Goal: Task Accomplishment & Management: Complete application form

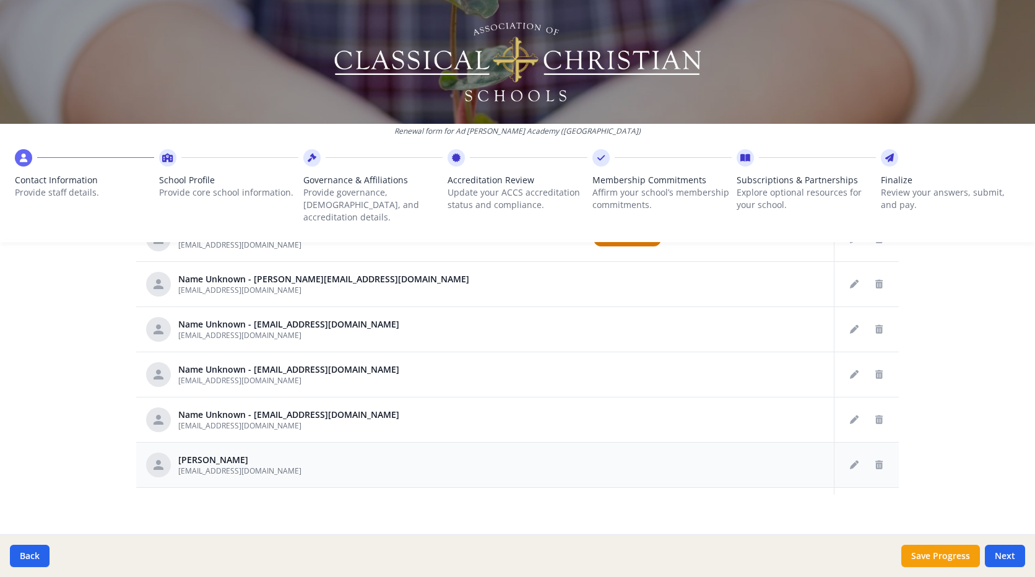
scroll to position [571, 0]
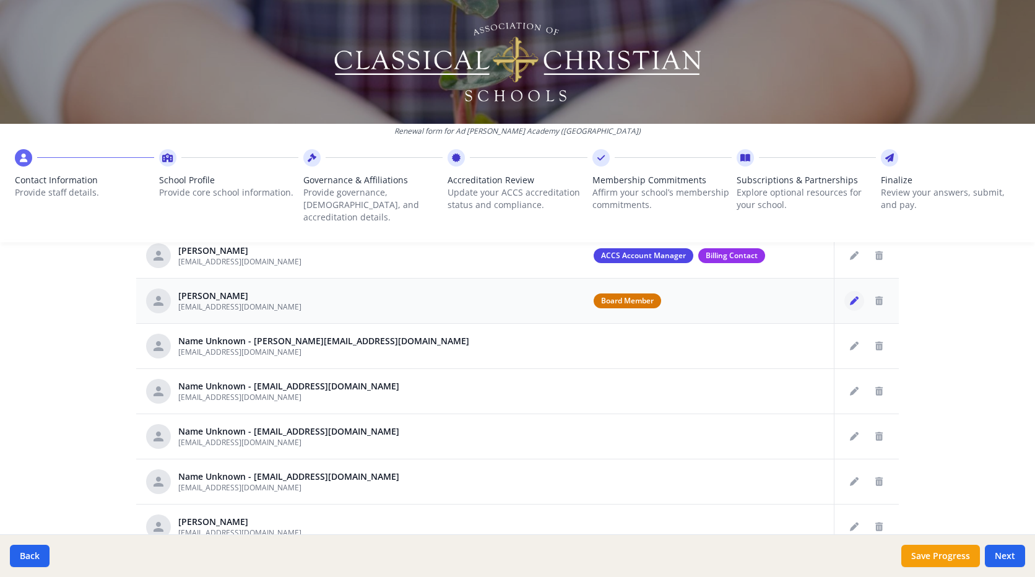
click at [850, 296] on icon "Edit staff" at bounding box center [854, 300] width 9 height 9
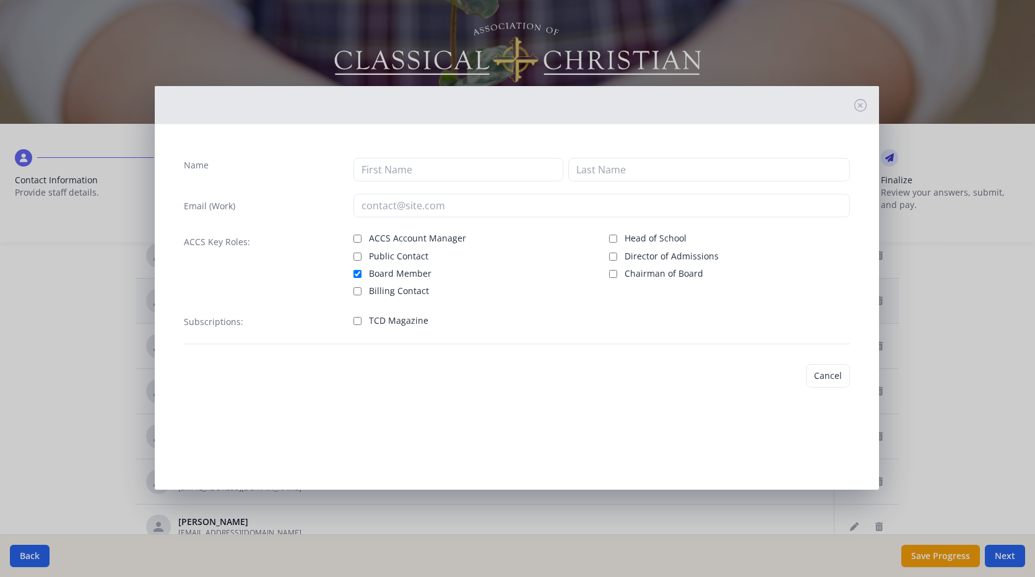
type input "[PERSON_NAME]"
type input "[EMAIL_ADDRESS][DOMAIN_NAME]"
checkbox input "true"
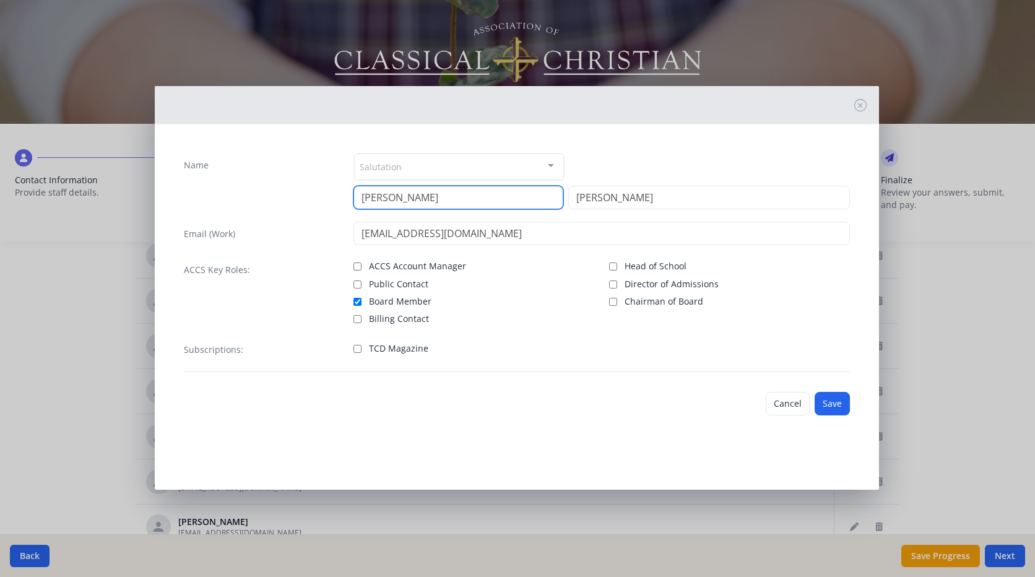
drag, startPoint x: 407, startPoint y: 197, endPoint x: 344, endPoint y: 198, distance: 63.1
click at [344, 198] on div "Name Salutation Mr. Mrs. Ms. Dr. Rev. Fr. Esq. No elements found. Consider chan…" at bounding box center [517, 181] width 666 height 56
type input "Hal"
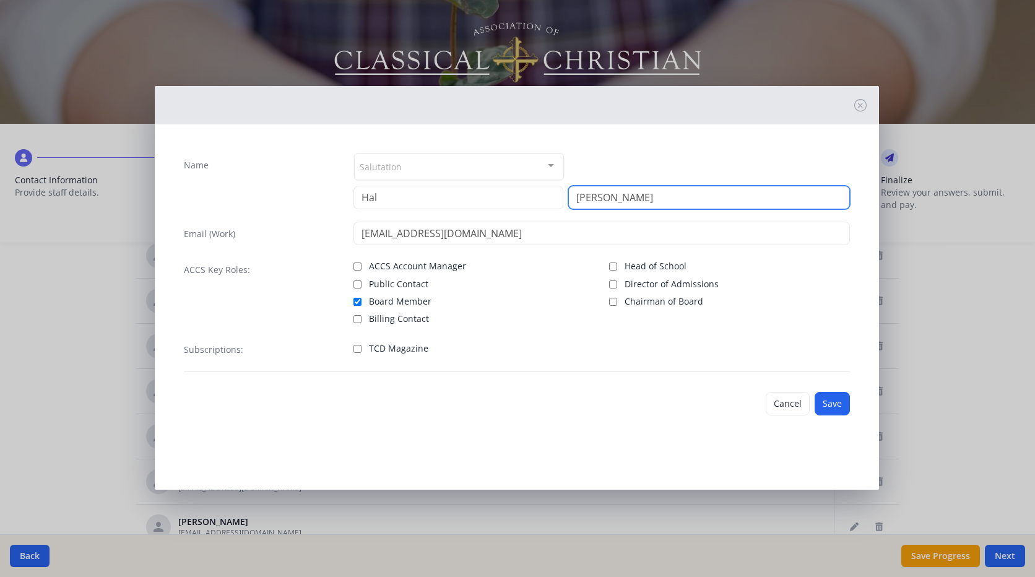
type input "[PERSON_NAME]"
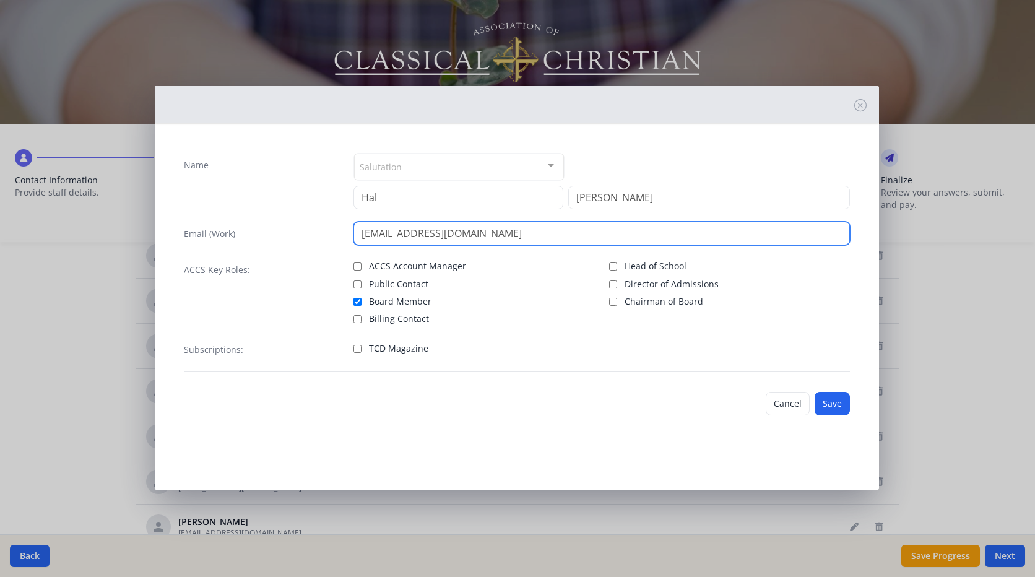
drag, startPoint x: 462, startPoint y: 233, endPoint x: 357, endPoint y: 228, distance: 105.4
click at [357, 228] on input "[EMAIL_ADDRESS][DOMAIN_NAME]" at bounding box center [601, 234] width 496 height 24
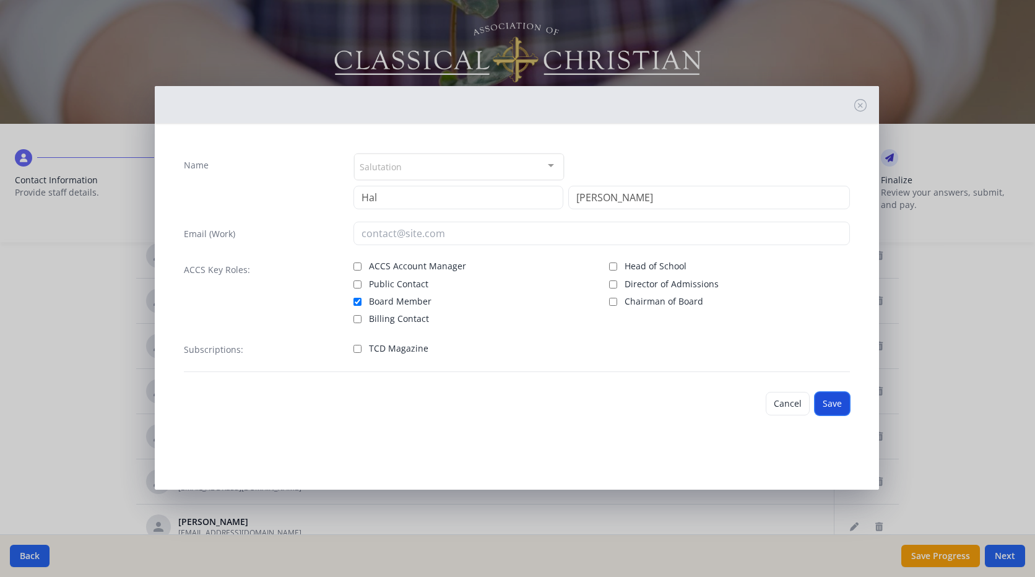
click at [834, 404] on button "Save" at bounding box center [832, 404] width 35 height 24
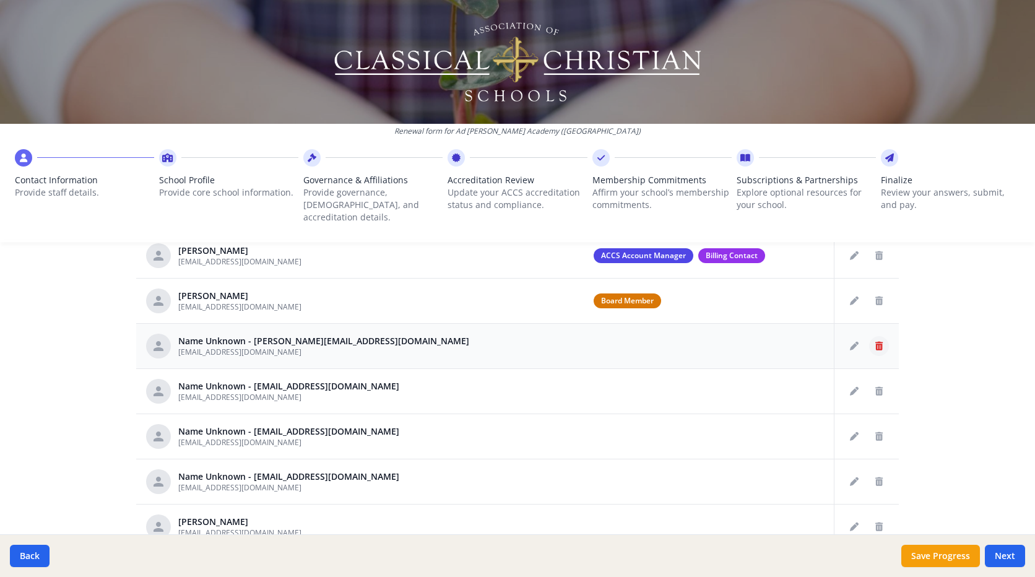
click at [875, 342] on icon "Delete staff" at bounding box center [878, 346] width 7 height 9
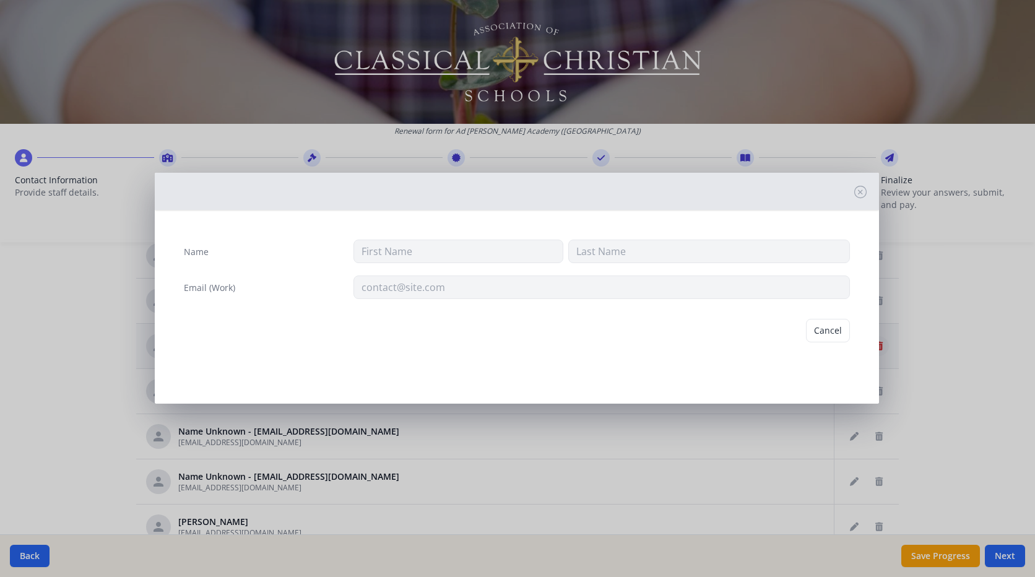
type input "[EMAIL_ADDRESS][DOMAIN_NAME]"
click at [832, 332] on button "Delete" at bounding box center [828, 331] width 43 height 24
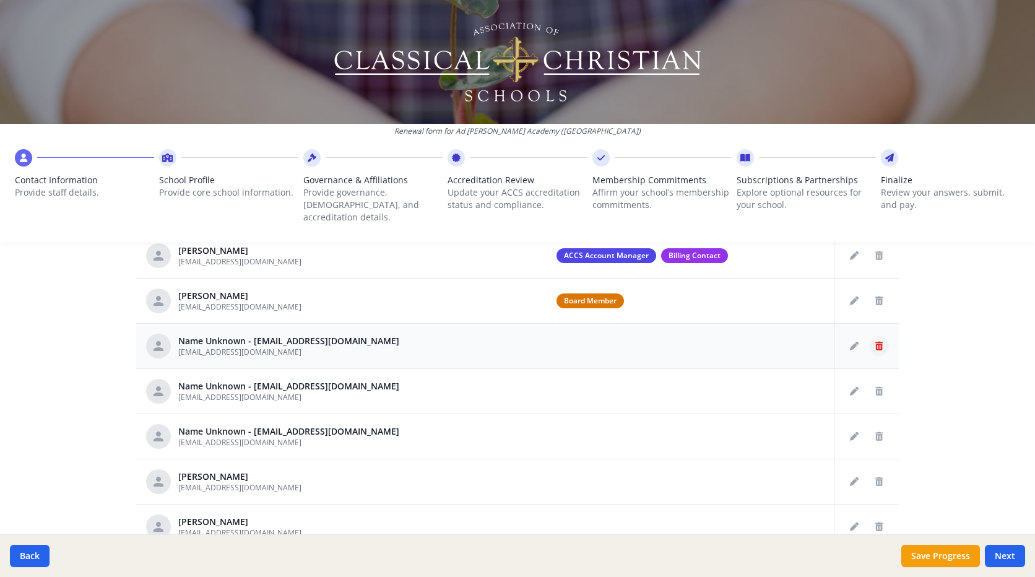
click at [869, 338] on button "Delete staff" at bounding box center [879, 346] width 20 height 20
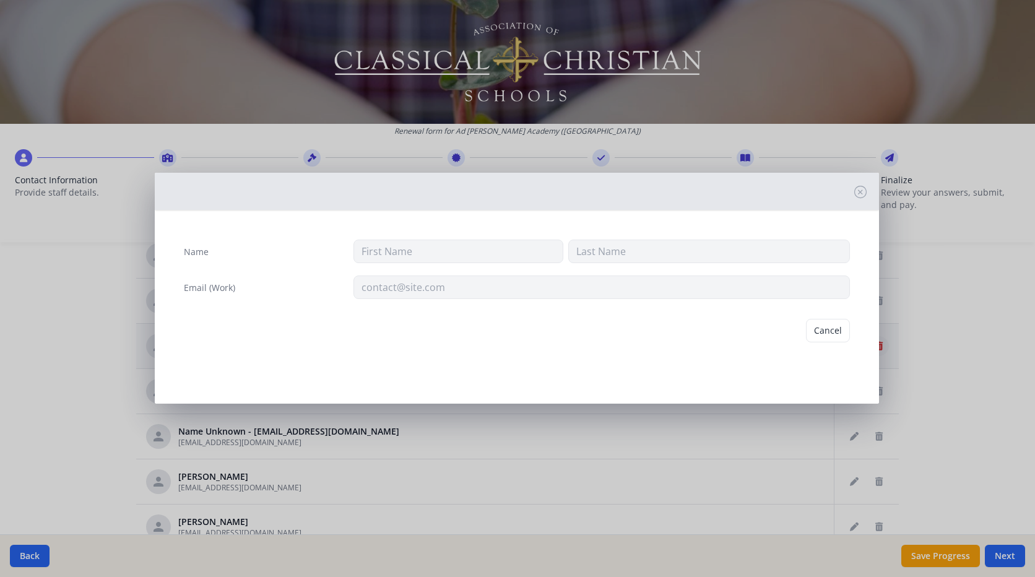
type input "[EMAIL_ADDRESS][DOMAIN_NAME]"
click at [837, 334] on button "Delete" at bounding box center [828, 331] width 43 height 24
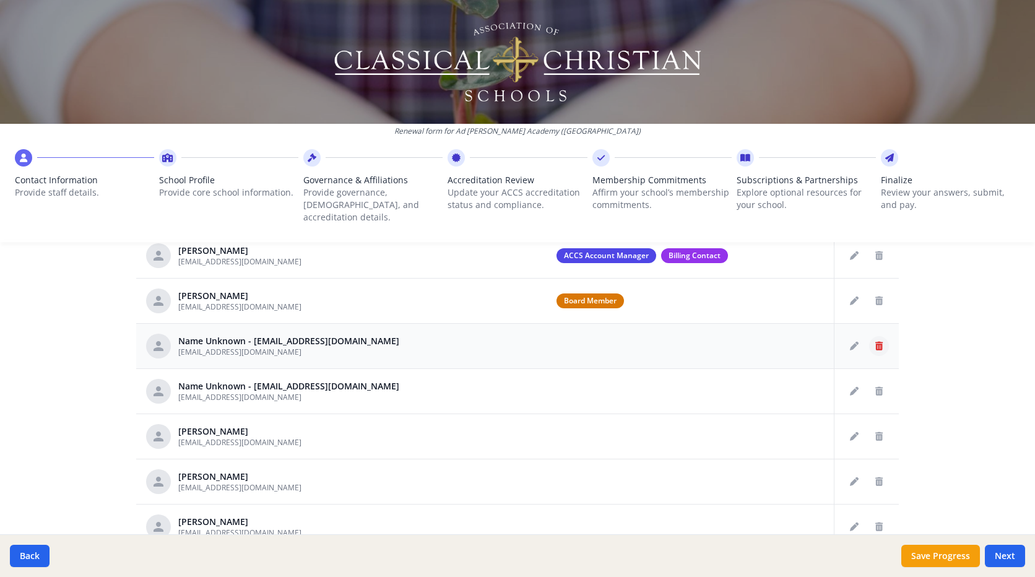
click at [875, 342] on icon "Delete staff" at bounding box center [878, 346] width 7 height 9
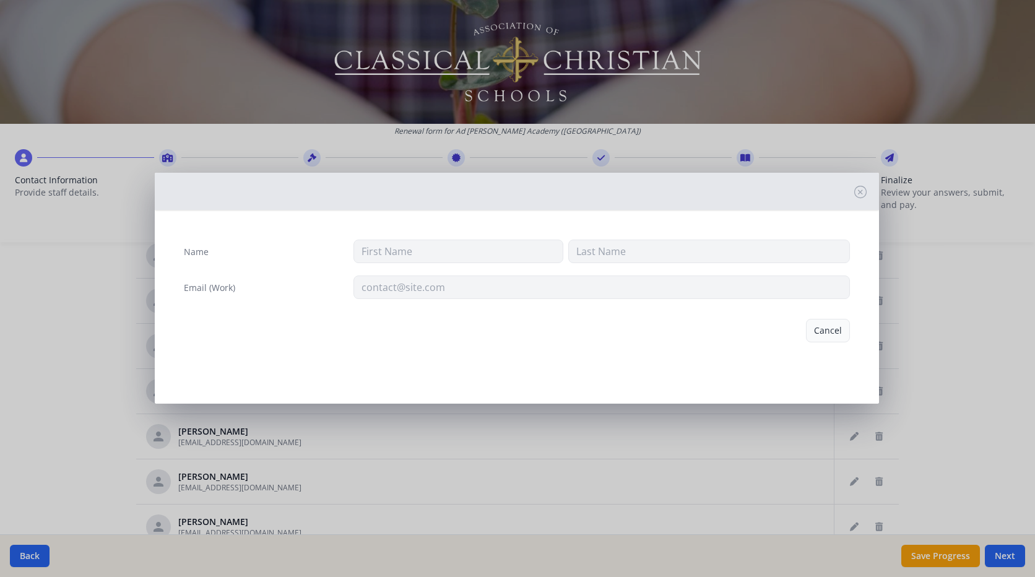
type input "[EMAIL_ADDRESS][DOMAIN_NAME]"
click at [822, 333] on button "Delete" at bounding box center [828, 331] width 43 height 24
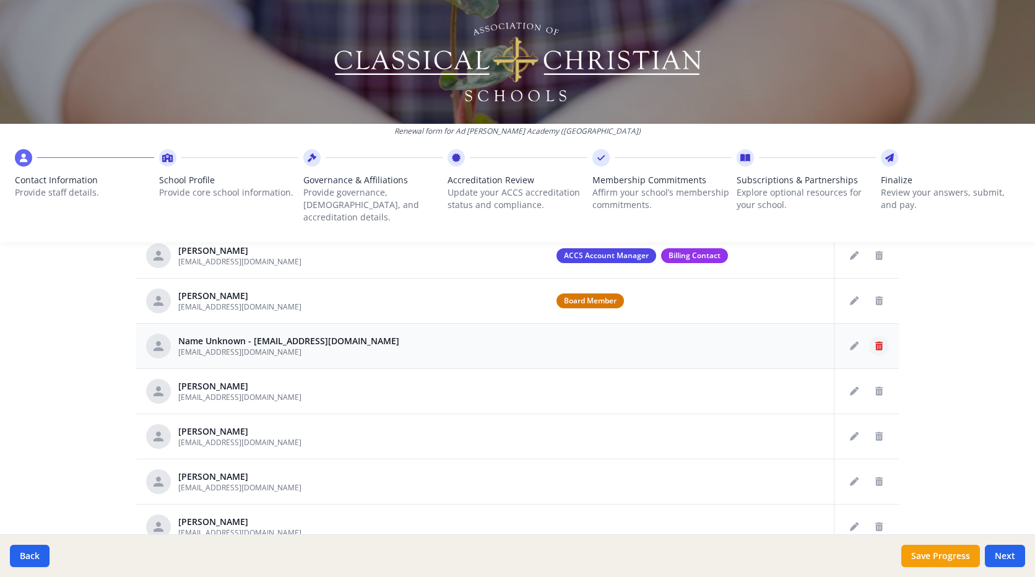
click at [875, 342] on icon "Delete staff" at bounding box center [878, 346] width 7 height 9
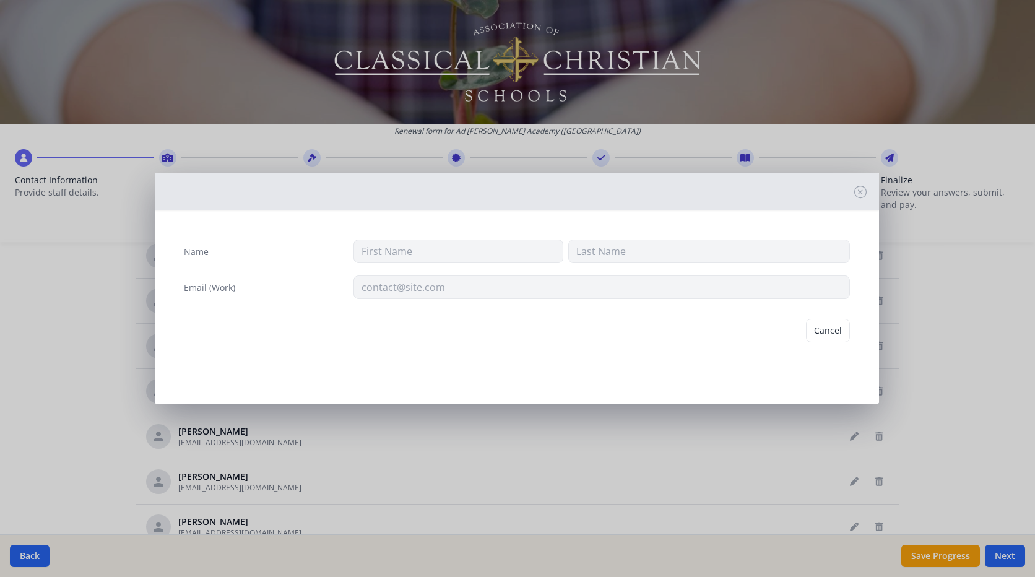
type input "[EMAIL_ADDRESS][DOMAIN_NAME]"
click at [831, 337] on button "Delete" at bounding box center [828, 331] width 43 height 24
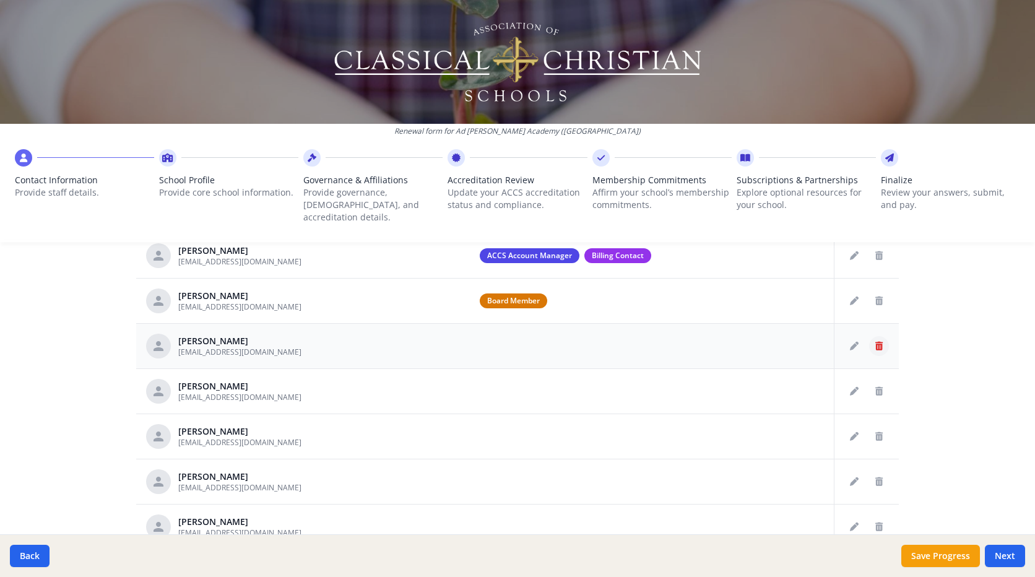
click at [875, 342] on icon "Delete staff" at bounding box center [878, 346] width 7 height 9
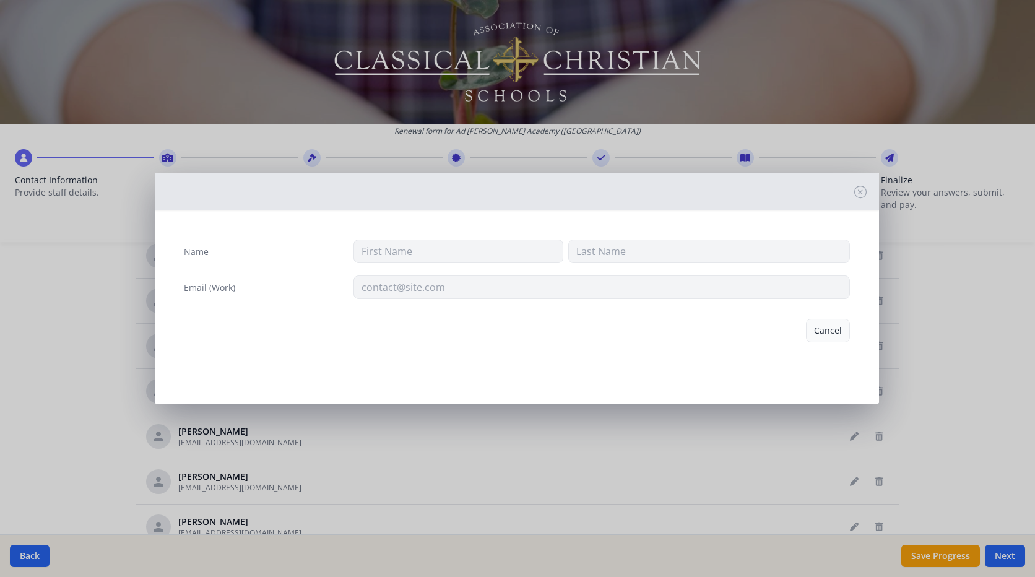
type input "[PERSON_NAME]"
type input "[EMAIL_ADDRESS][DOMAIN_NAME]"
click at [829, 335] on button "Delete" at bounding box center [828, 331] width 43 height 24
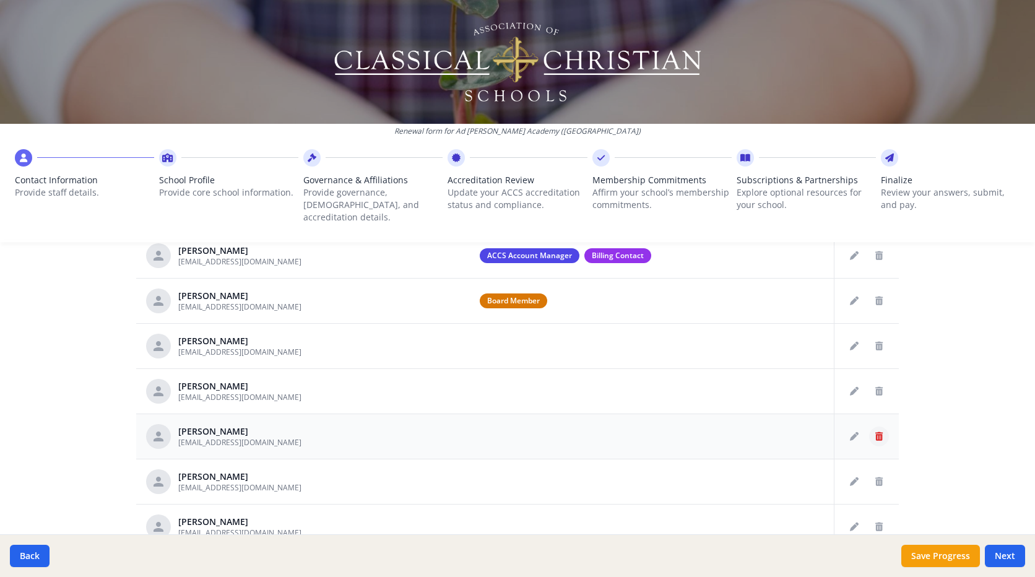
click at [875, 432] on icon "Delete staff" at bounding box center [878, 436] width 7 height 9
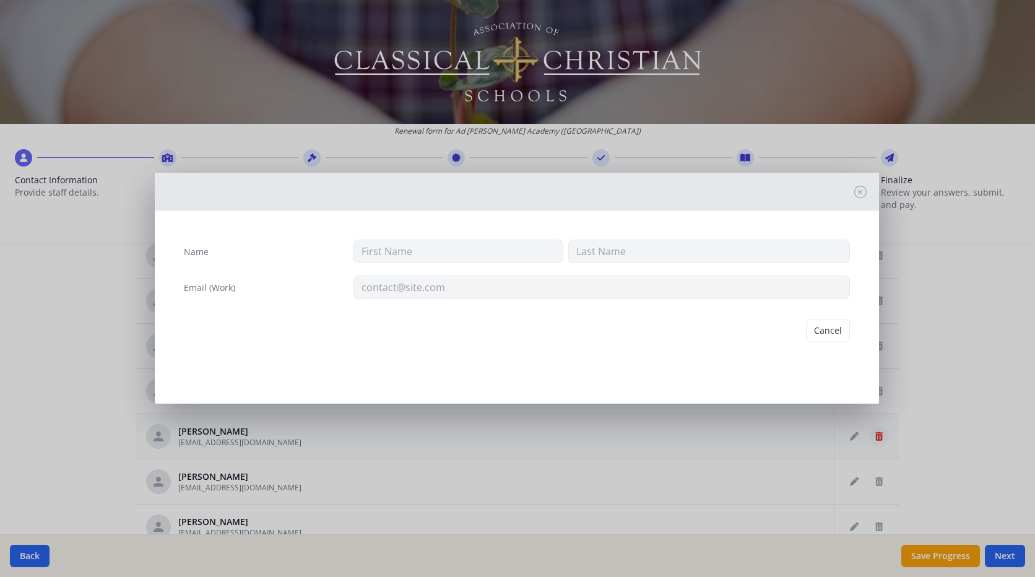
type input "[PERSON_NAME]"
type input "[EMAIL_ADDRESS][DOMAIN_NAME]"
click at [836, 332] on button "Delete" at bounding box center [828, 331] width 43 height 24
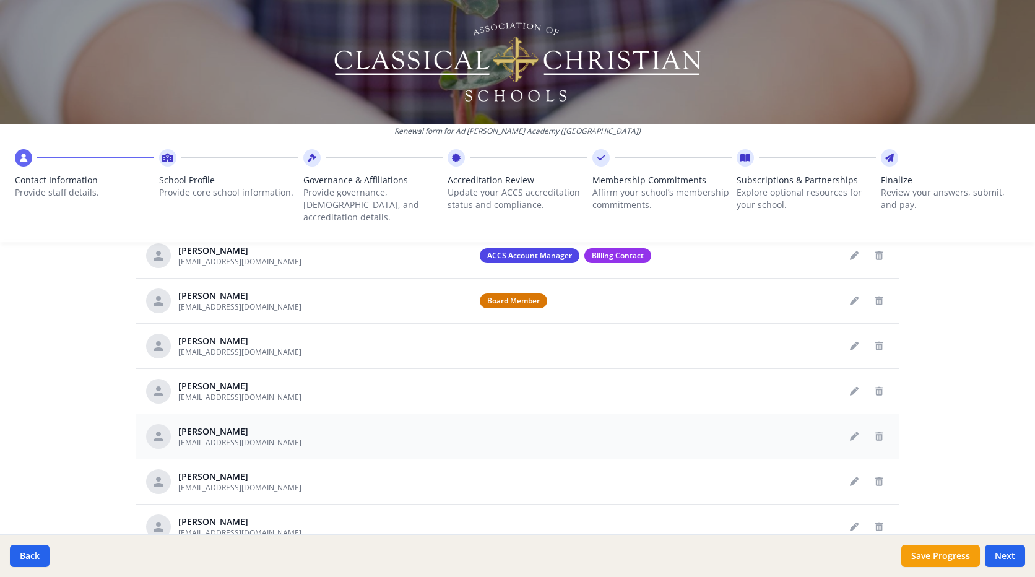
scroll to position [62, 0]
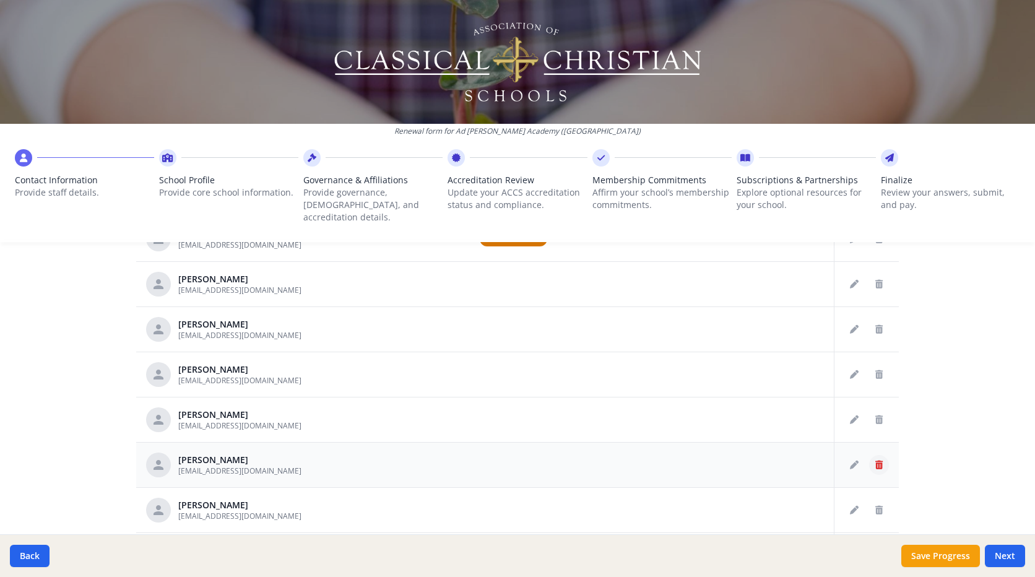
click at [875, 460] on icon "Delete staff" at bounding box center [878, 464] width 7 height 9
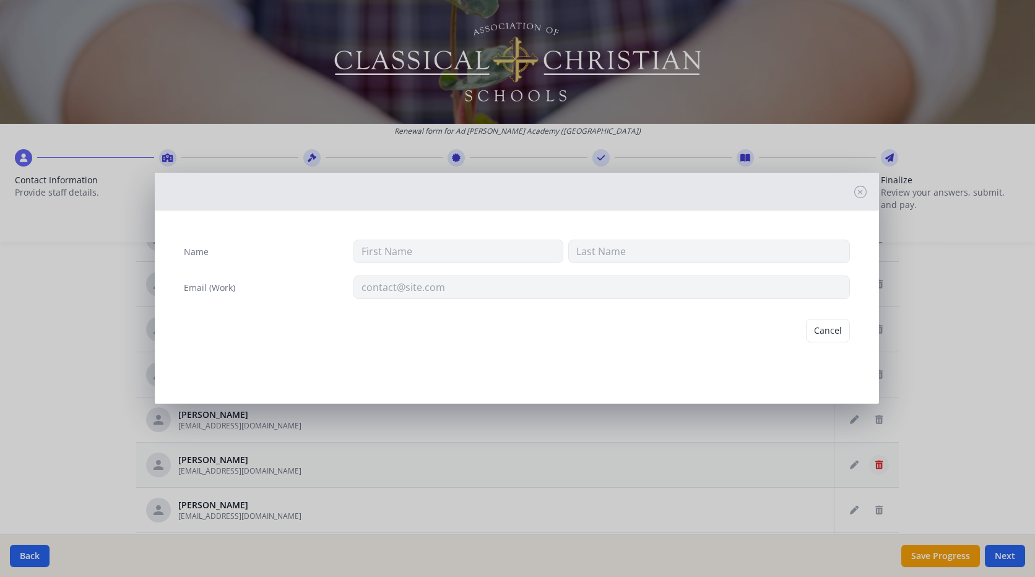
type input "[PERSON_NAME]"
type input "[EMAIL_ADDRESS][DOMAIN_NAME]"
click at [778, 337] on button "Cancel" at bounding box center [780, 331] width 44 height 24
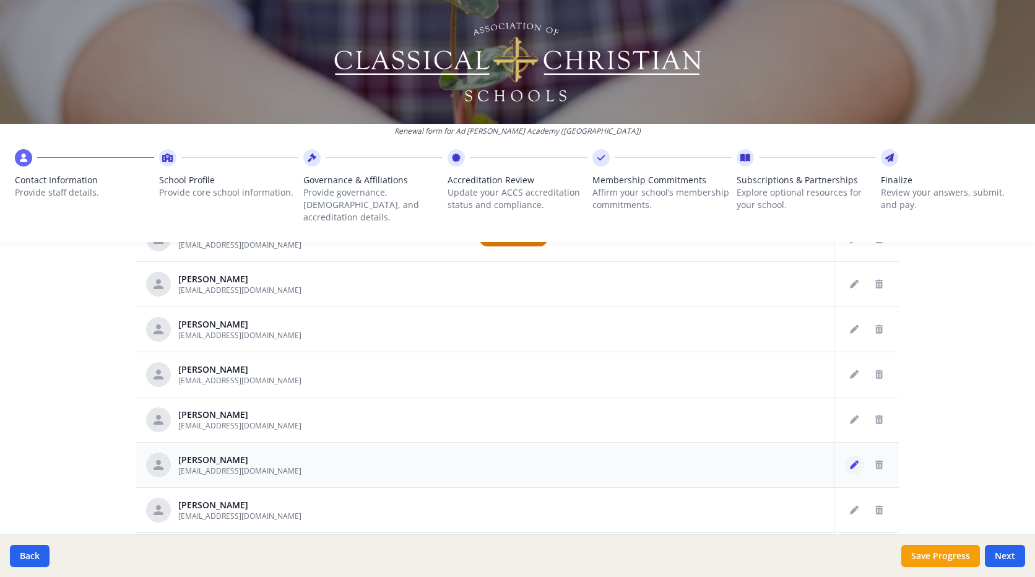
click at [850, 460] on icon "Edit staff" at bounding box center [854, 464] width 9 height 9
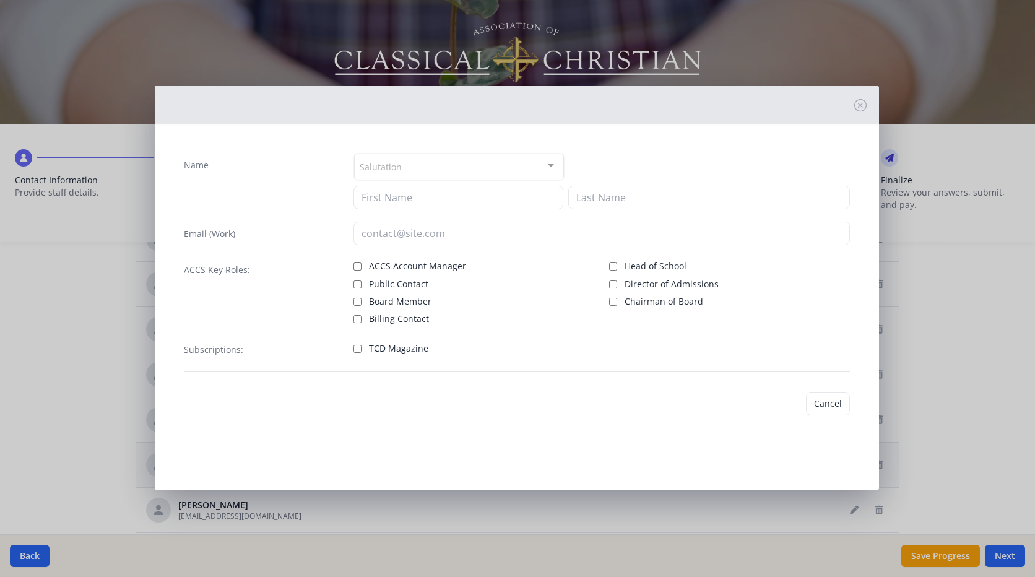
type input "[PERSON_NAME]"
type input "[EMAIL_ADDRESS][DOMAIN_NAME]"
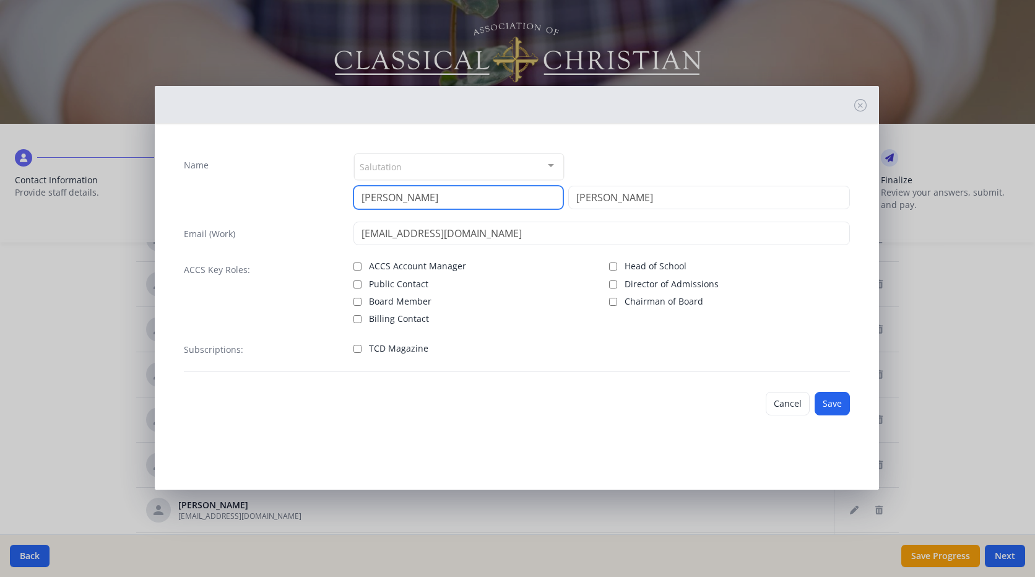
drag, startPoint x: 434, startPoint y: 200, endPoint x: 340, endPoint y: 191, distance: 94.5
click at [340, 191] on div "Name Salutation Mr. Mrs. Ms. Dr. Rev. Fr. Esq. No elements found. Consider chan…" at bounding box center [517, 181] width 666 height 56
type input "[PERSON_NAME]"
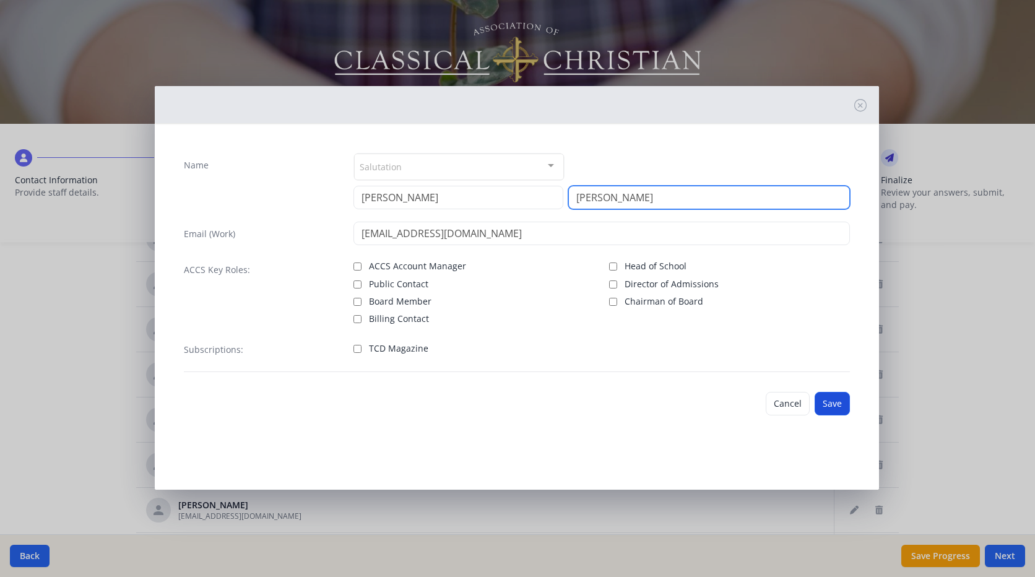
type input "[PERSON_NAME]"
click at [827, 403] on button "Save" at bounding box center [832, 404] width 35 height 24
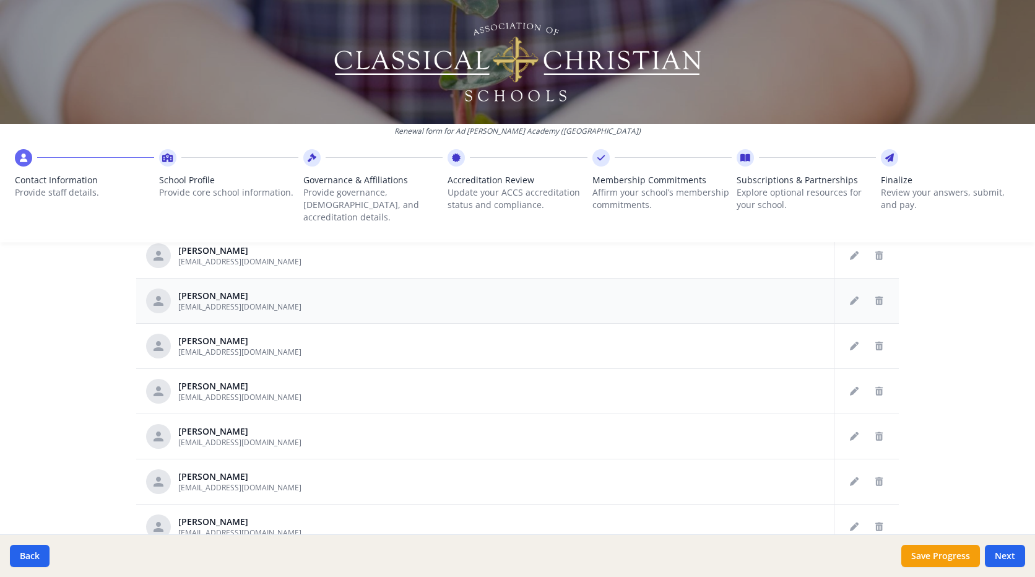
scroll to position [248, 0]
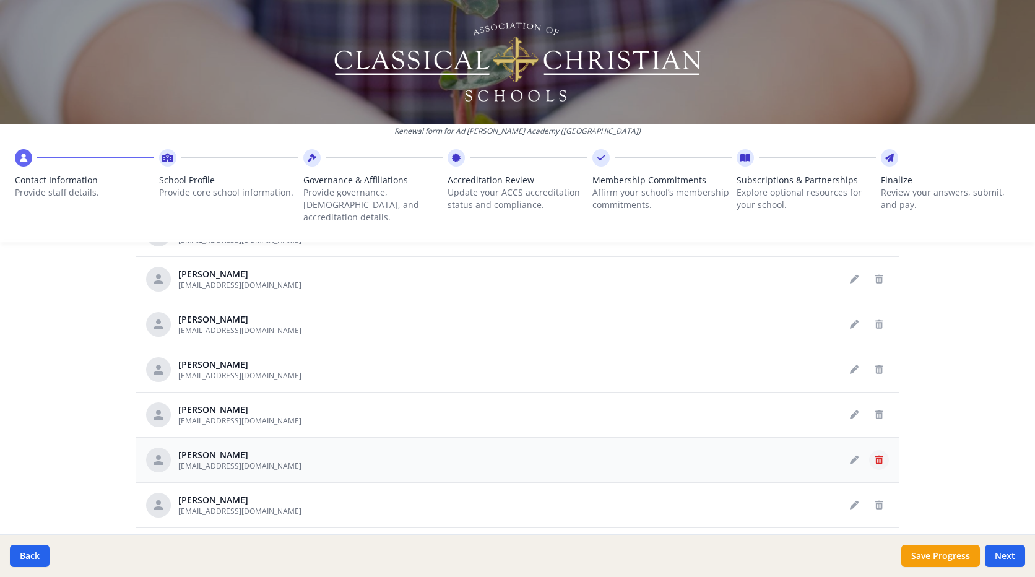
click at [875, 456] on icon "Delete staff" at bounding box center [878, 460] width 7 height 9
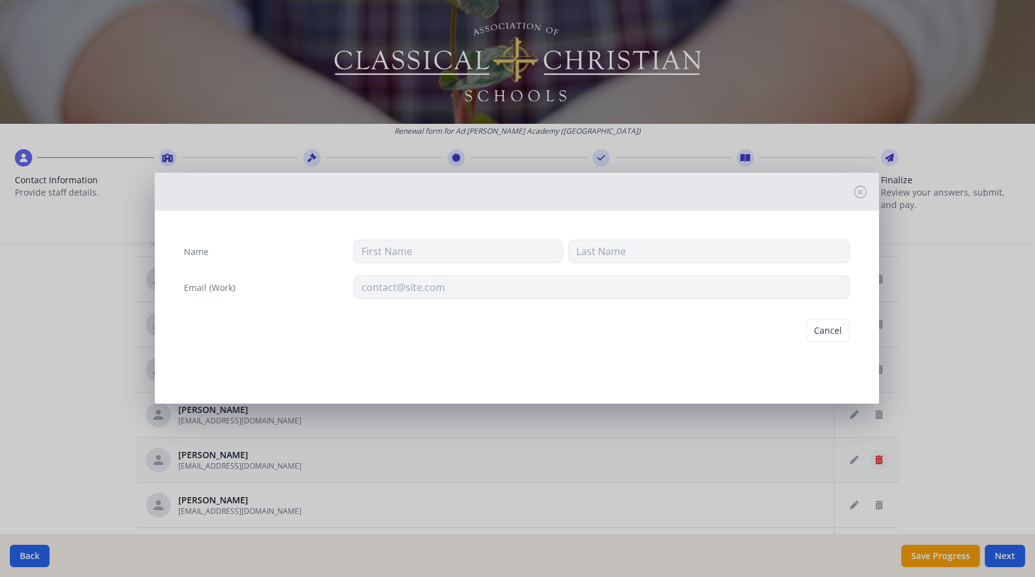
type input "[PERSON_NAME]"
type input "[EMAIL_ADDRESS][DOMAIN_NAME]"
click at [826, 336] on button "Delete" at bounding box center [828, 331] width 43 height 24
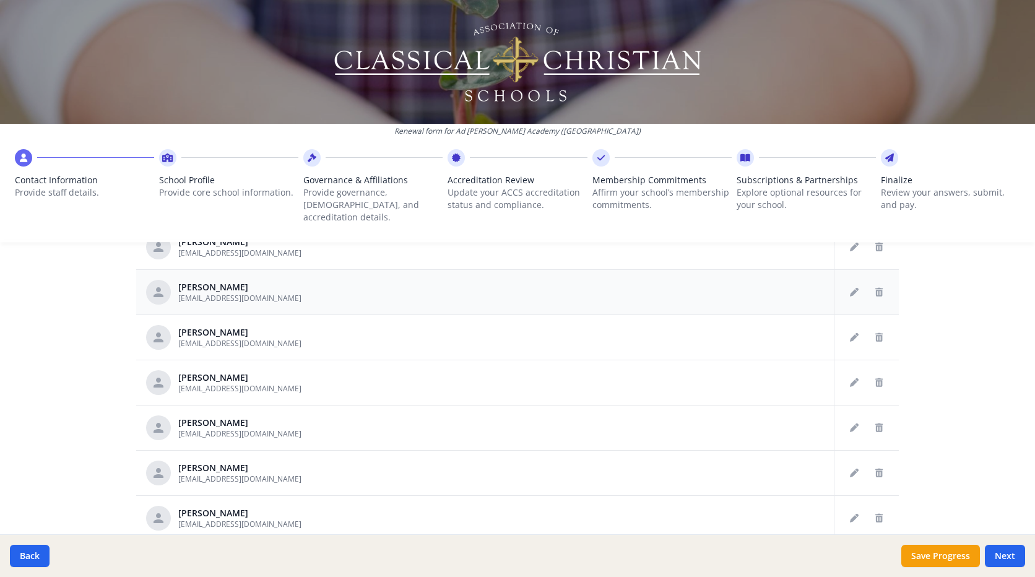
scroll to position [371, 0]
click at [875, 422] on icon "Delete staff" at bounding box center [878, 426] width 7 height 9
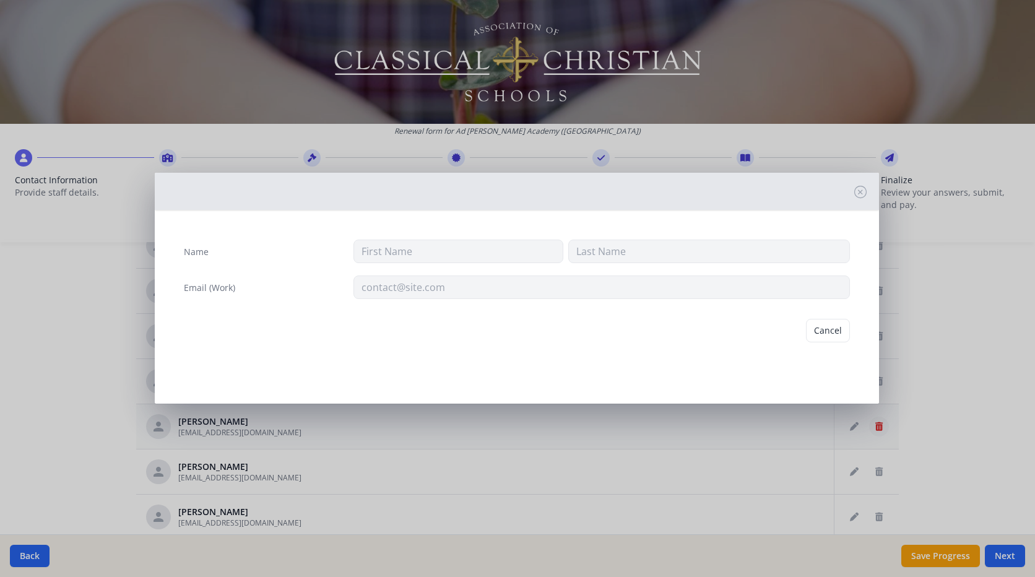
type input "[PERSON_NAME]"
type input "[EMAIL_ADDRESS][DOMAIN_NAME]"
click at [814, 331] on button "Delete" at bounding box center [828, 331] width 43 height 24
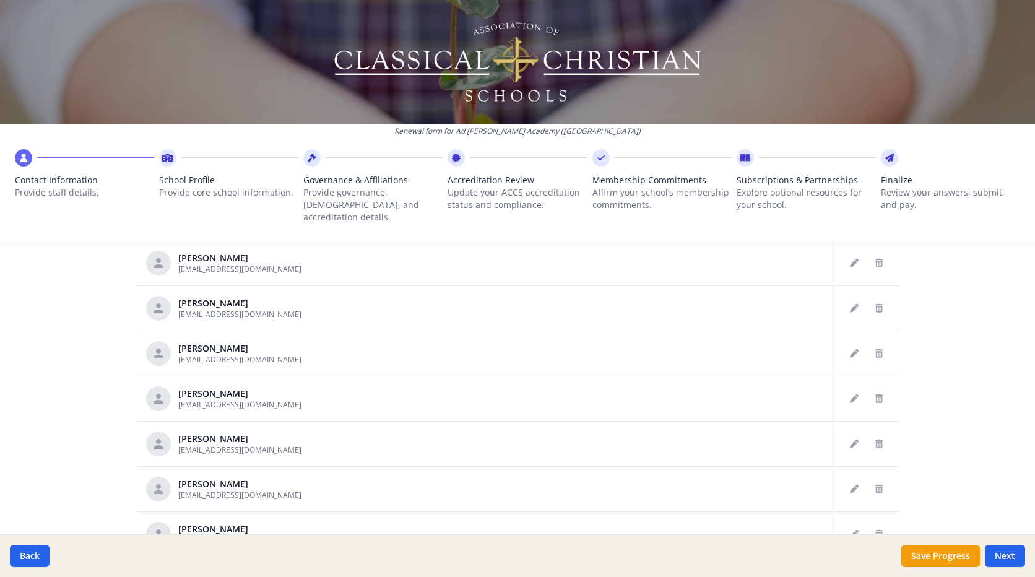
scroll to position [633, 0]
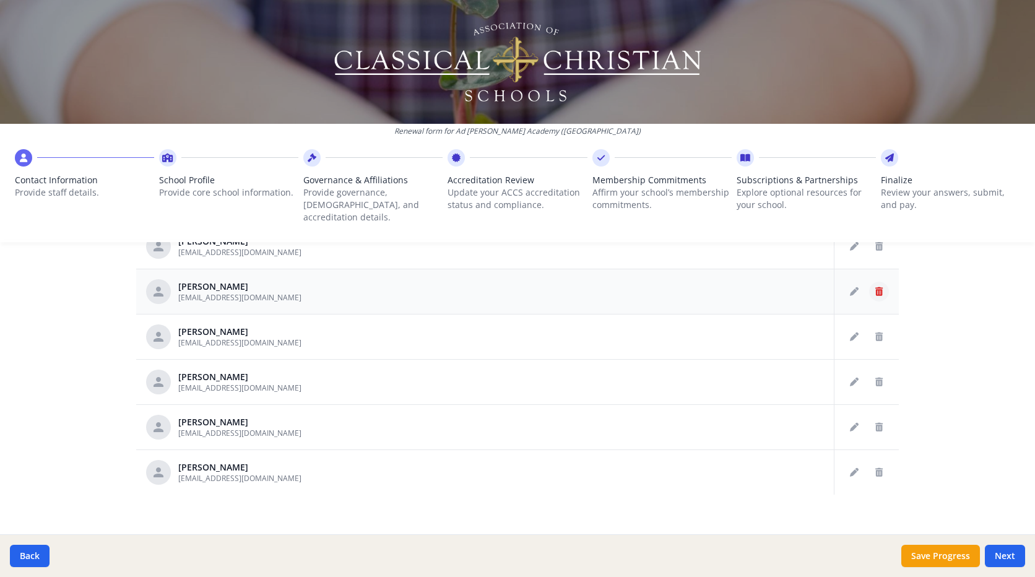
click at [875, 287] on icon "Delete staff" at bounding box center [878, 291] width 7 height 9
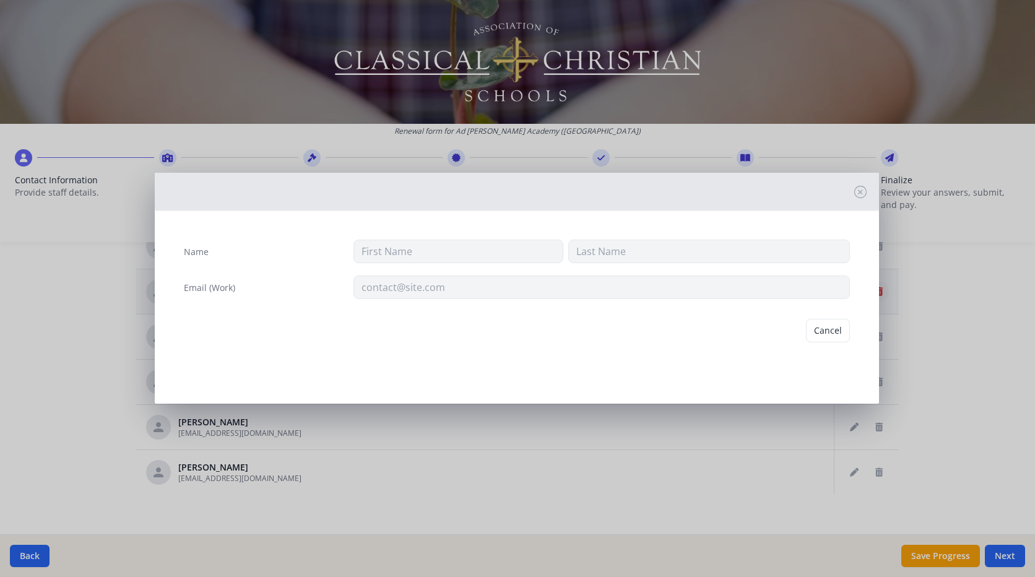
type input "[PERSON_NAME]"
type input "[EMAIL_ADDRESS][DOMAIN_NAME]"
click at [821, 326] on button "Delete" at bounding box center [828, 331] width 43 height 24
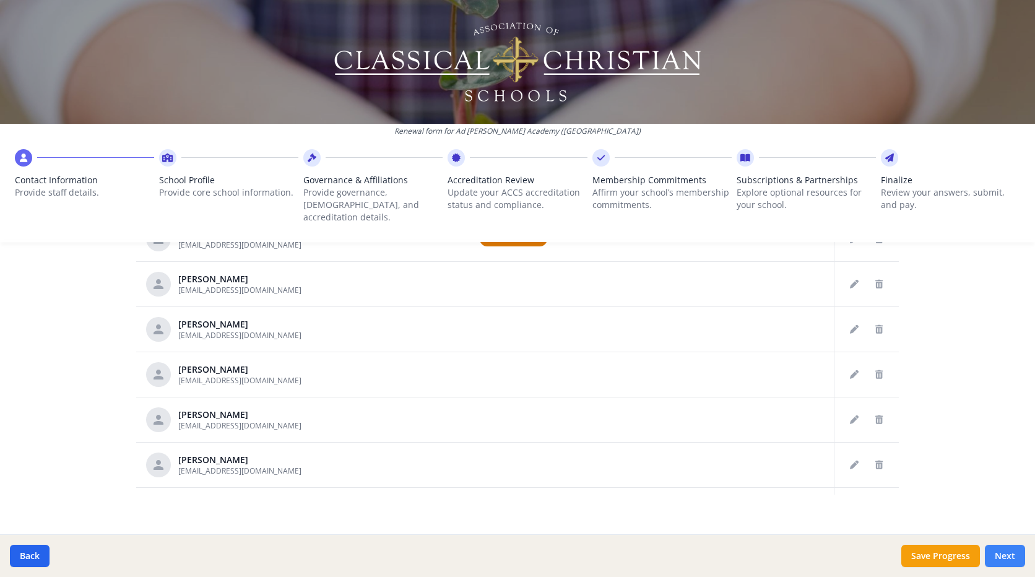
click at [1004, 553] on button "Next" at bounding box center [1005, 556] width 40 height 22
type input "[PHONE_NUMBER]"
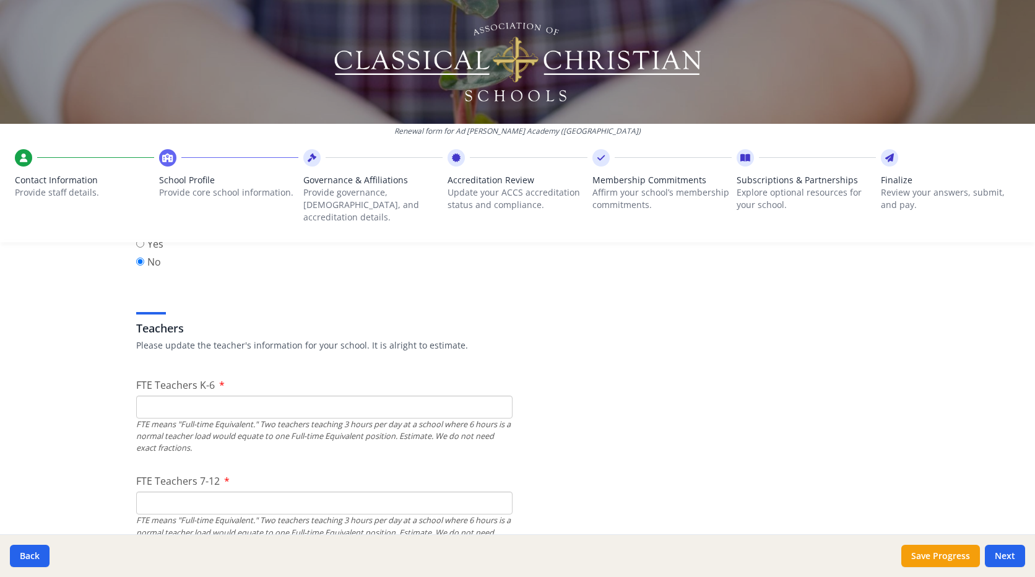
scroll to position [681, 0]
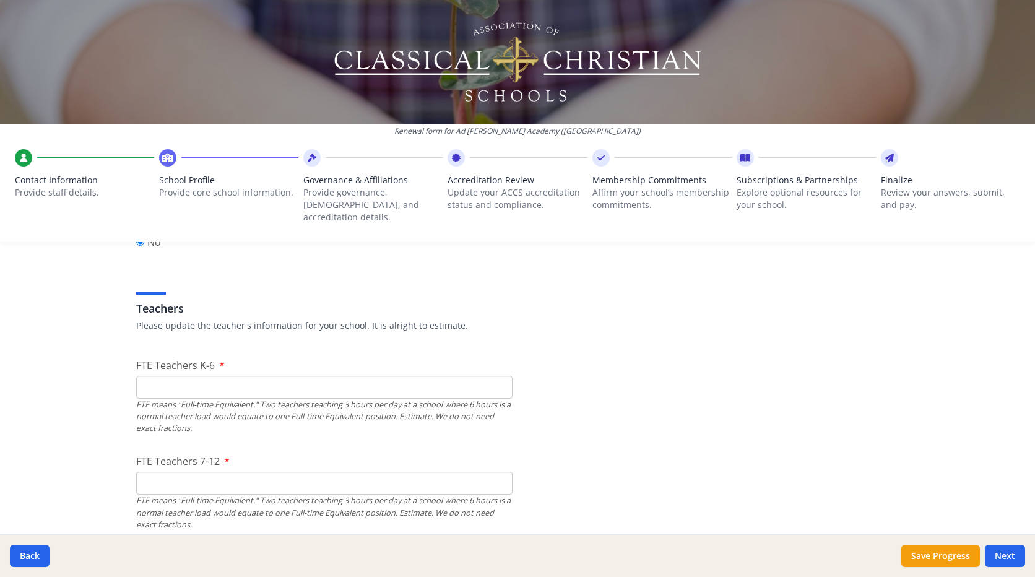
click at [193, 376] on input "FTE Teachers K-6" at bounding box center [324, 387] width 376 height 23
type input "10"
click at [171, 477] on input "FTE Teachers 7-12" at bounding box center [324, 483] width 376 height 23
type input "8"
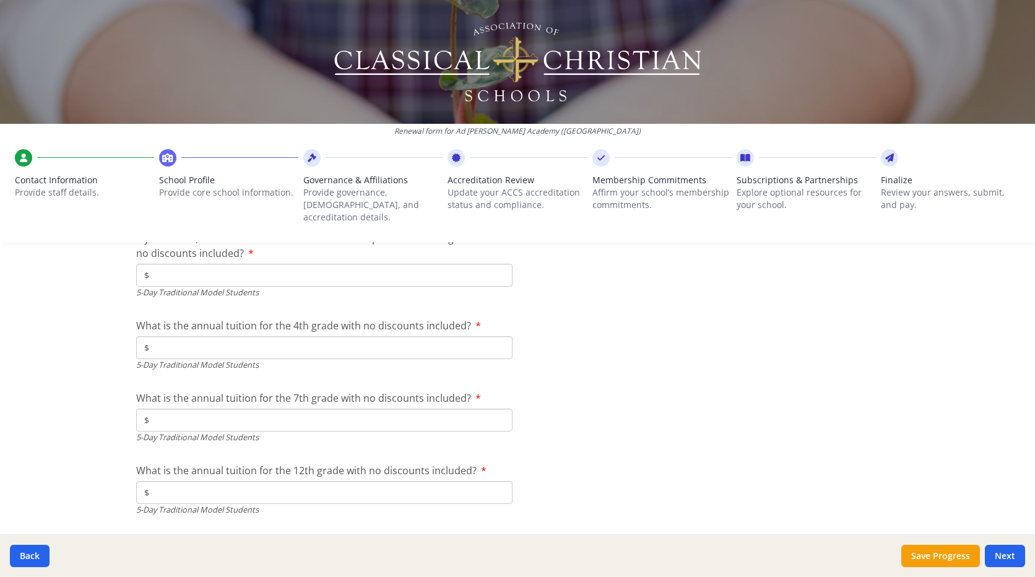
scroll to position [3404, 0]
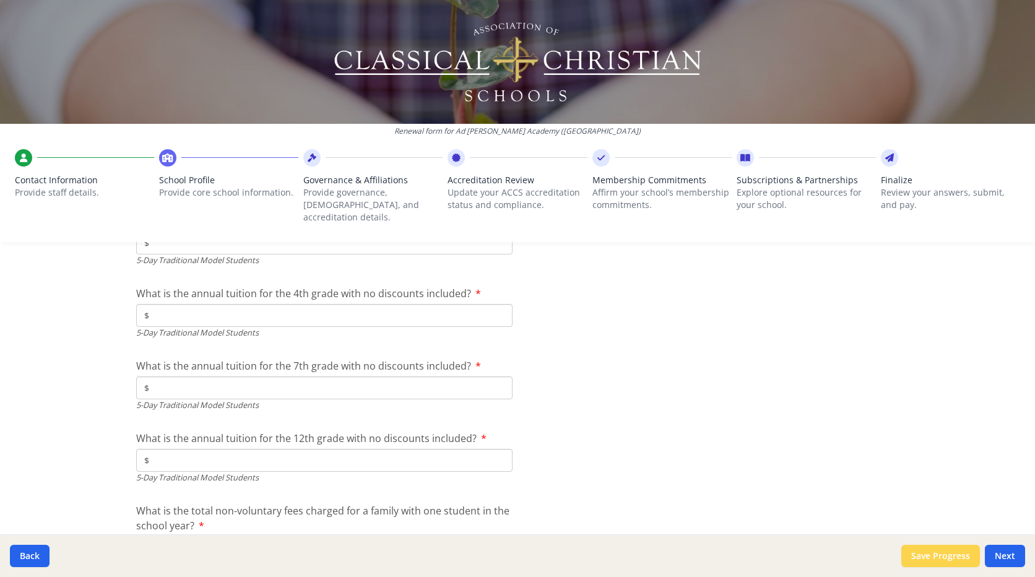
click at [954, 553] on button "Save Progress" at bounding box center [940, 556] width 79 height 22
type input "[PHONE_NUMBER]"
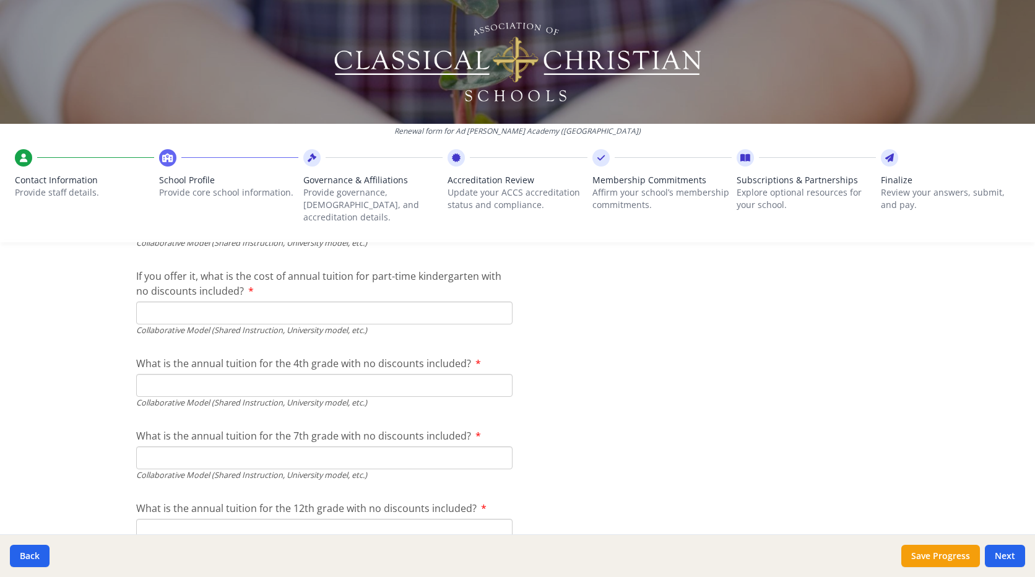
scroll to position [4046, 0]
